Goal: Check status: Check status

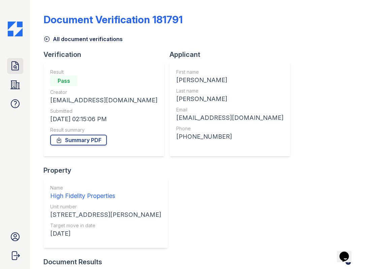
scroll to position [47, 0]
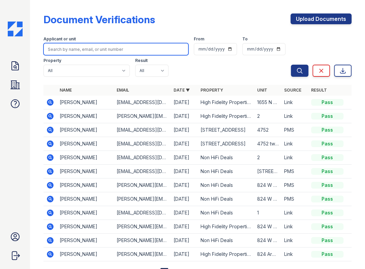
click at [96, 48] on input "search" at bounding box center [115, 49] width 145 height 12
paste input "Kassie Verbeek"
type input "Kassie Verbeek"
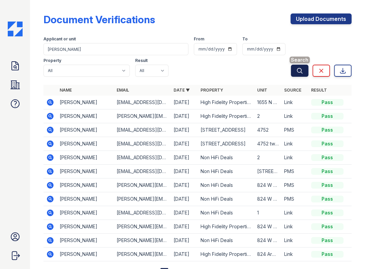
click at [297, 72] on icon "submit" at bounding box center [299, 70] width 7 height 7
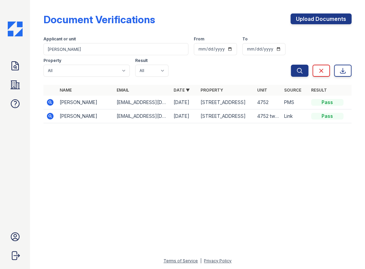
drag, startPoint x: 49, startPoint y: 101, endPoint x: 51, endPoint y: 97, distance: 3.8
click at [50, 101] on icon at bounding box center [50, 102] width 8 height 8
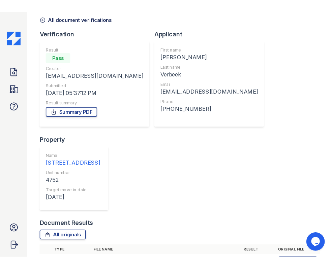
scroll to position [30, 0]
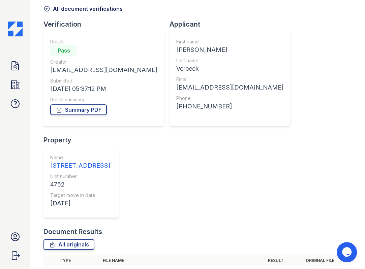
click at [312, 269] on icon at bounding box center [313, 274] width 3 height 5
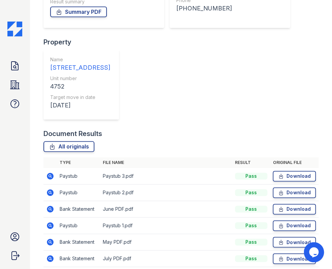
scroll to position [155, 0]
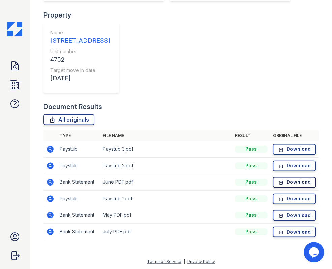
click at [278, 181] on icon at bounding box center [281, 182] width 6 height 7
click at [278, 212] on icon at bounding box center [281, 215] width 6 height 7
click at [278, 231] on icon at bounding box center [281, 231] width 6 height 7
